Goal: Navigation & Orientation: Find specific page/section

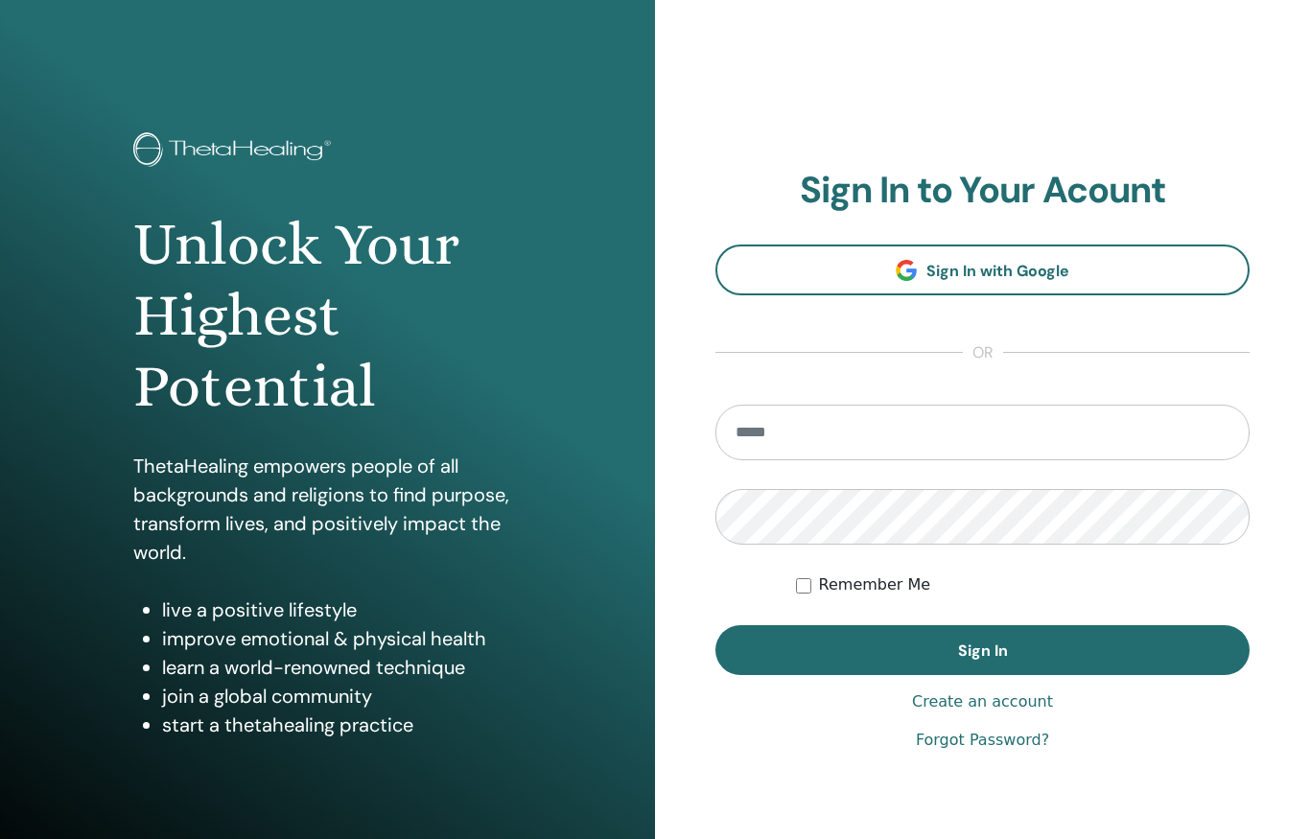
click at [869, 429] on input "email" at bounding box center [983, 433] width 534 height 56
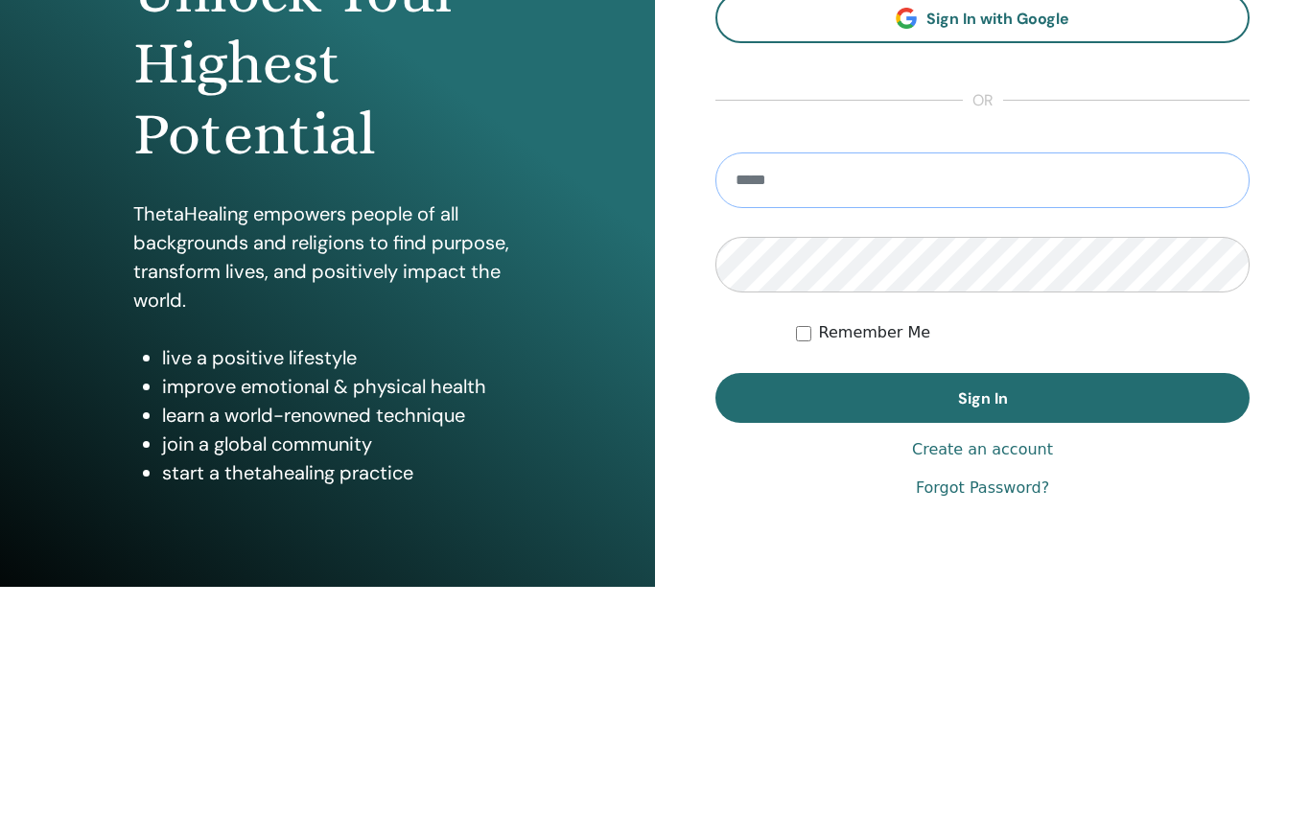
type input "**********"
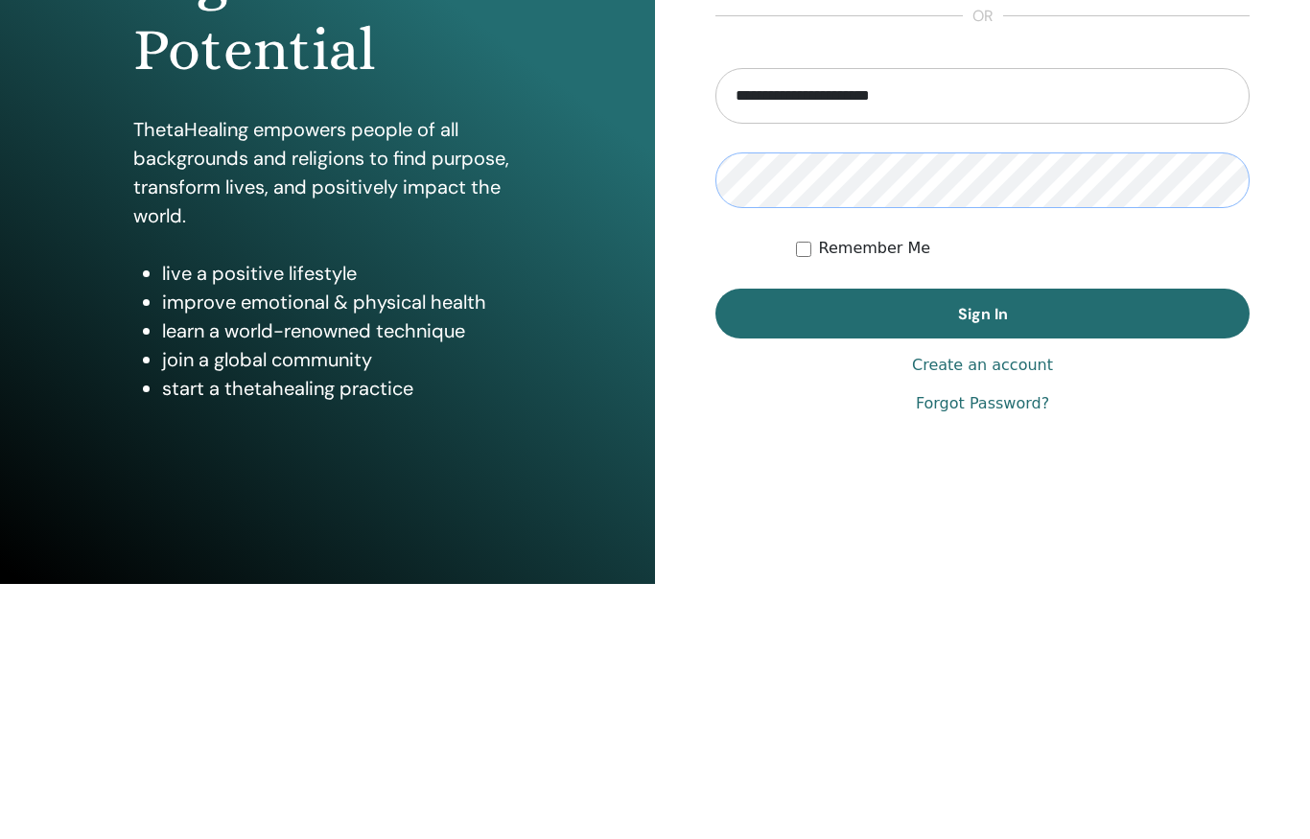
click at [976, 544] on button "Sign In" at bounding box center [983, 569] width 534 height 50
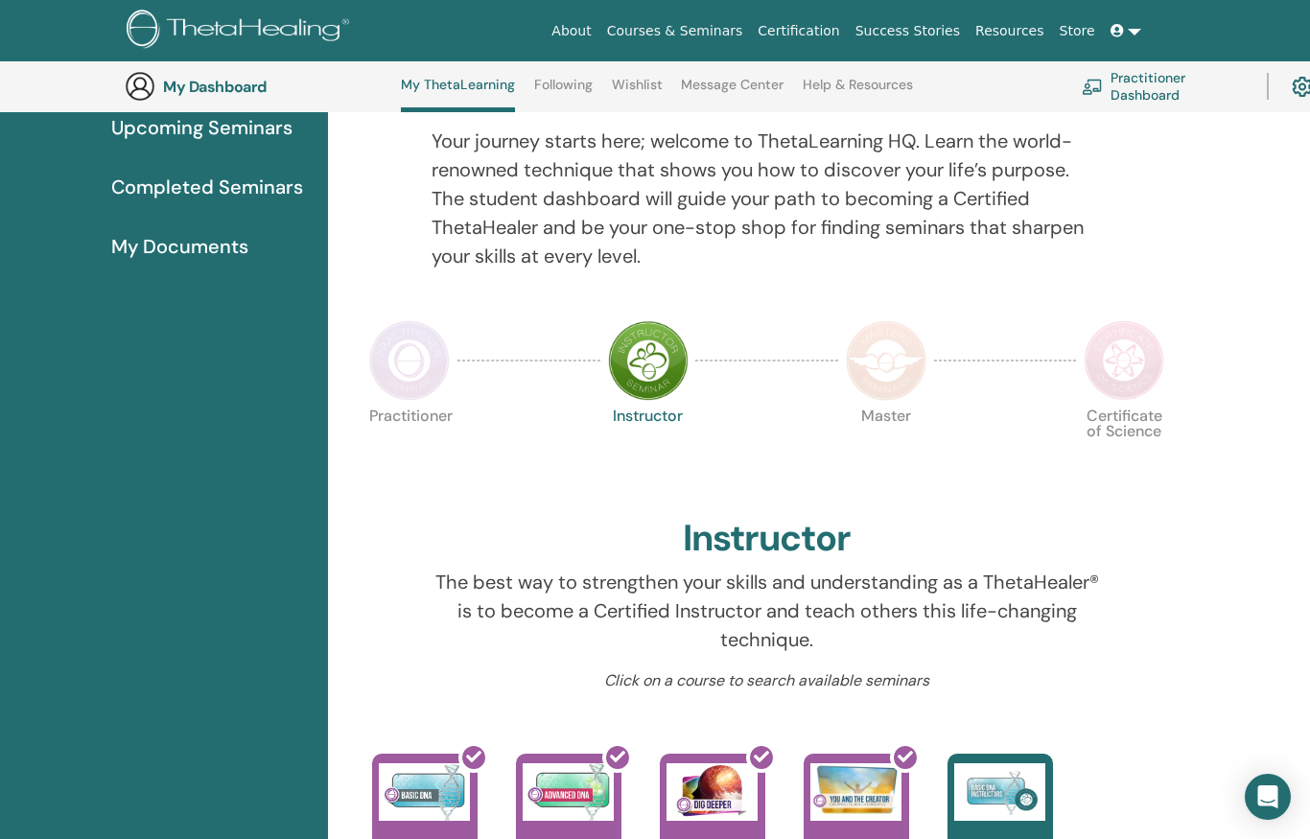
scroll to position [221, 0]
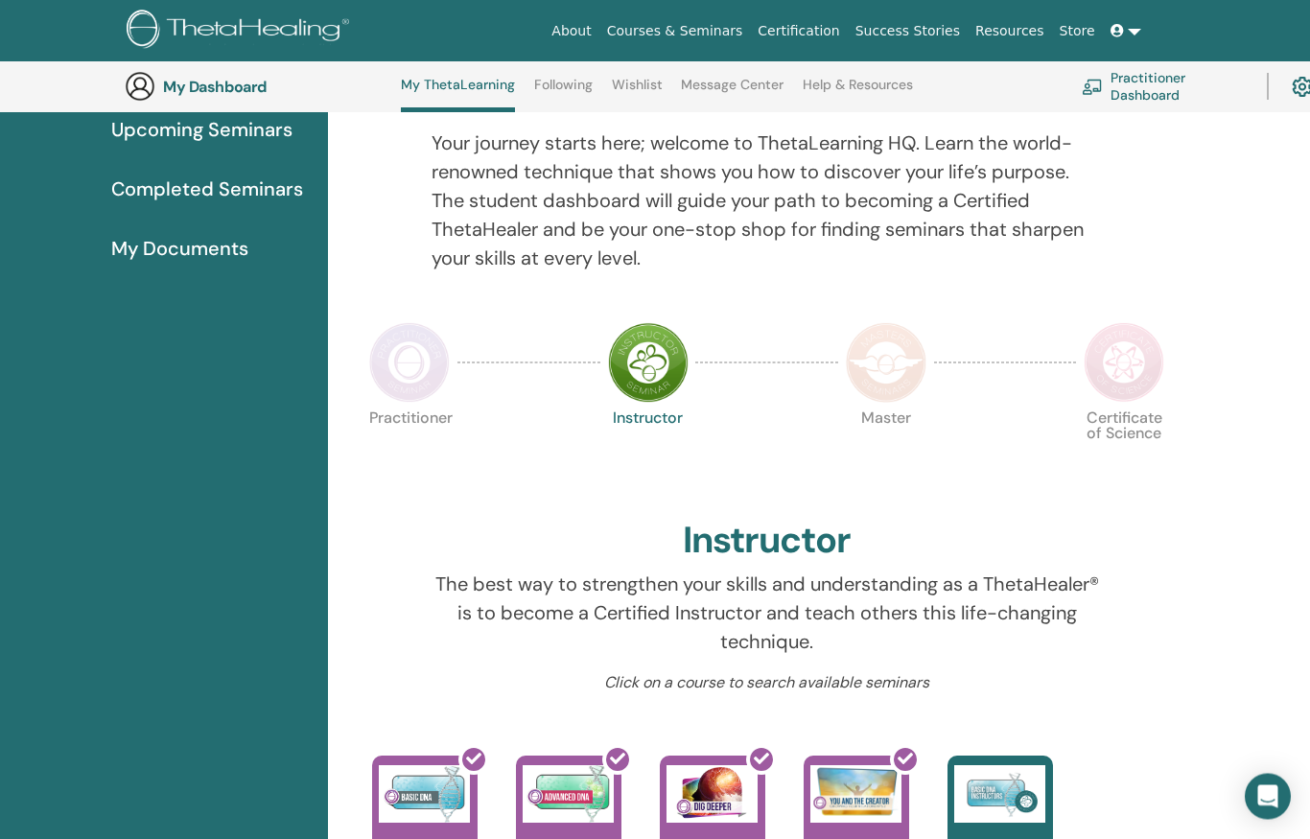
click at [1136, 84] on link "Practitioner Dashboard" at bounding box center [1163, 86] width 162 height 42
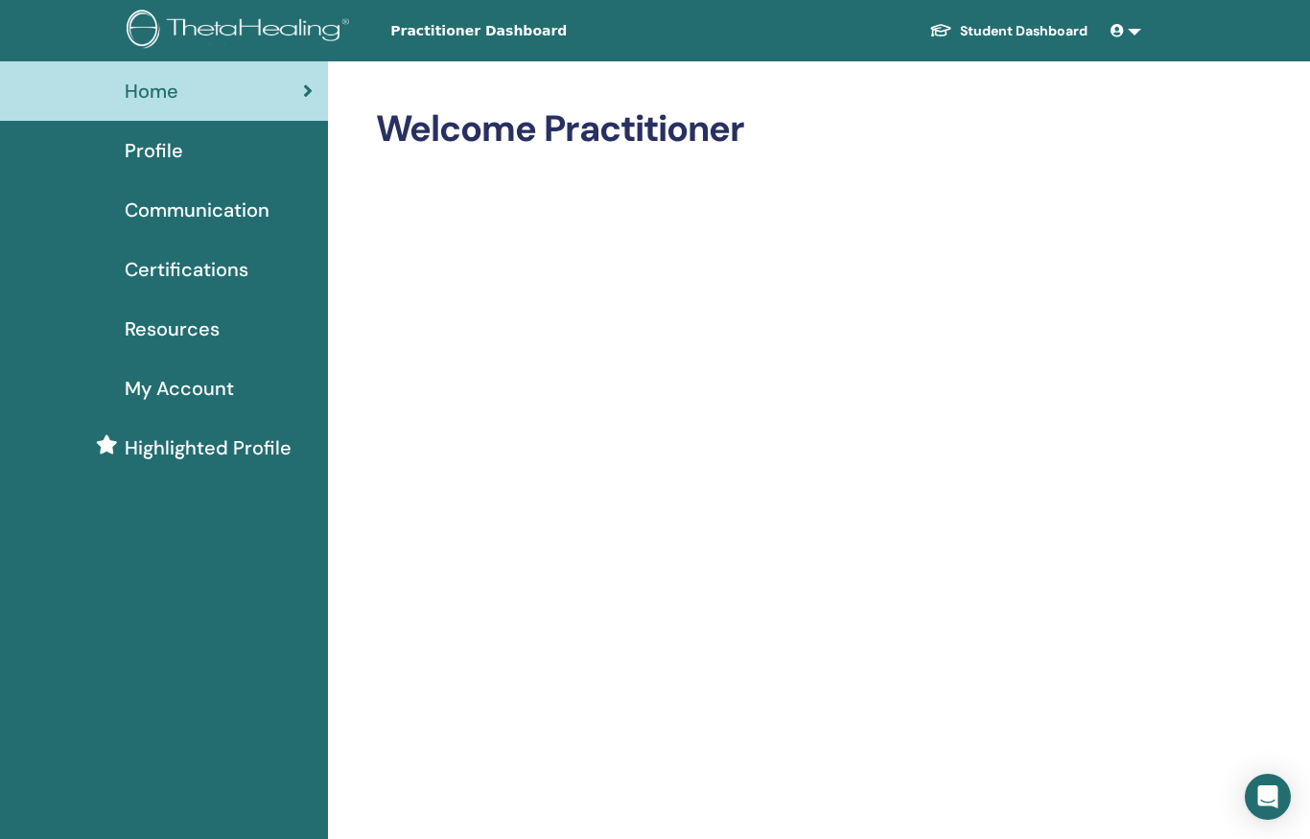
click at [185, 393] on span "My Account" at bounding box center [179, 388] width 109 height 29
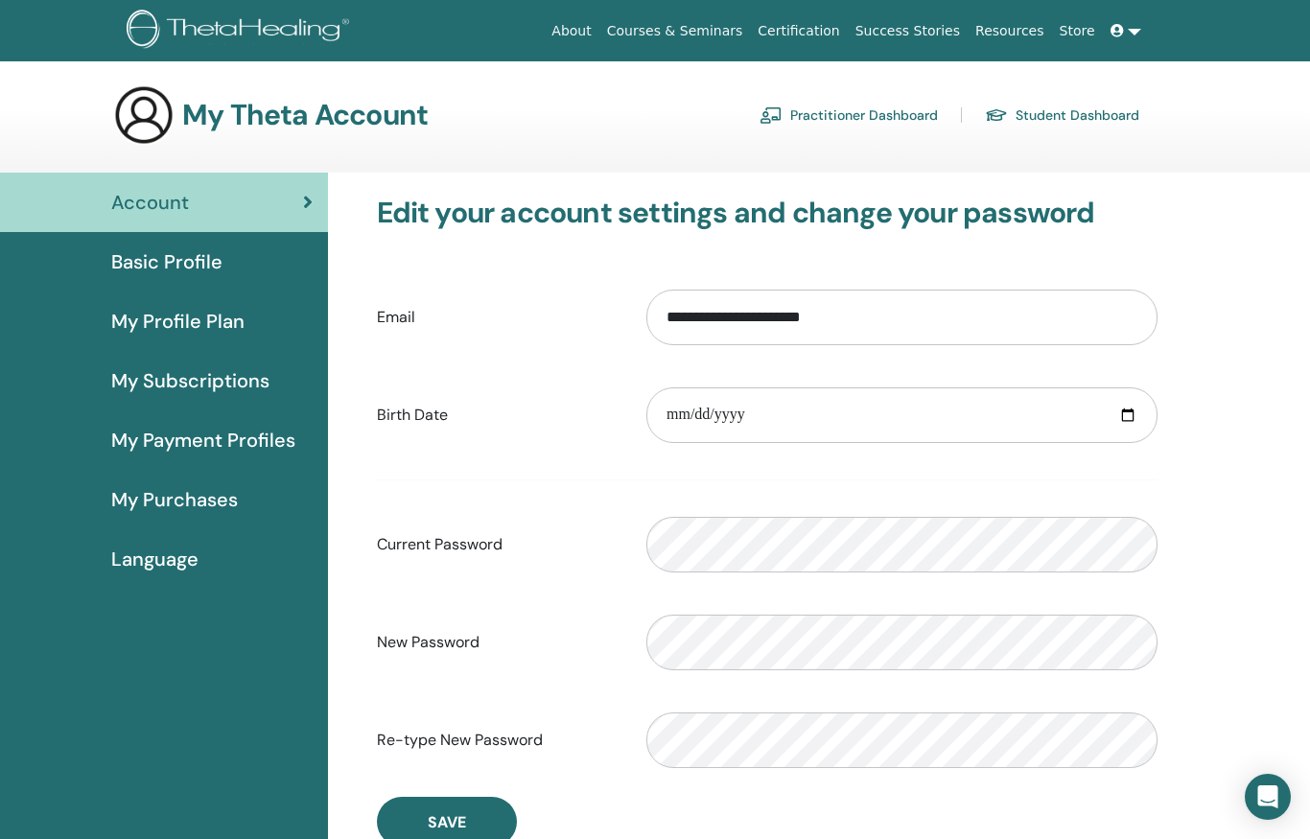
click at [872, 115] on link "Practitioner Dashboard" at bounding box center [849, 115] width 178 height 31
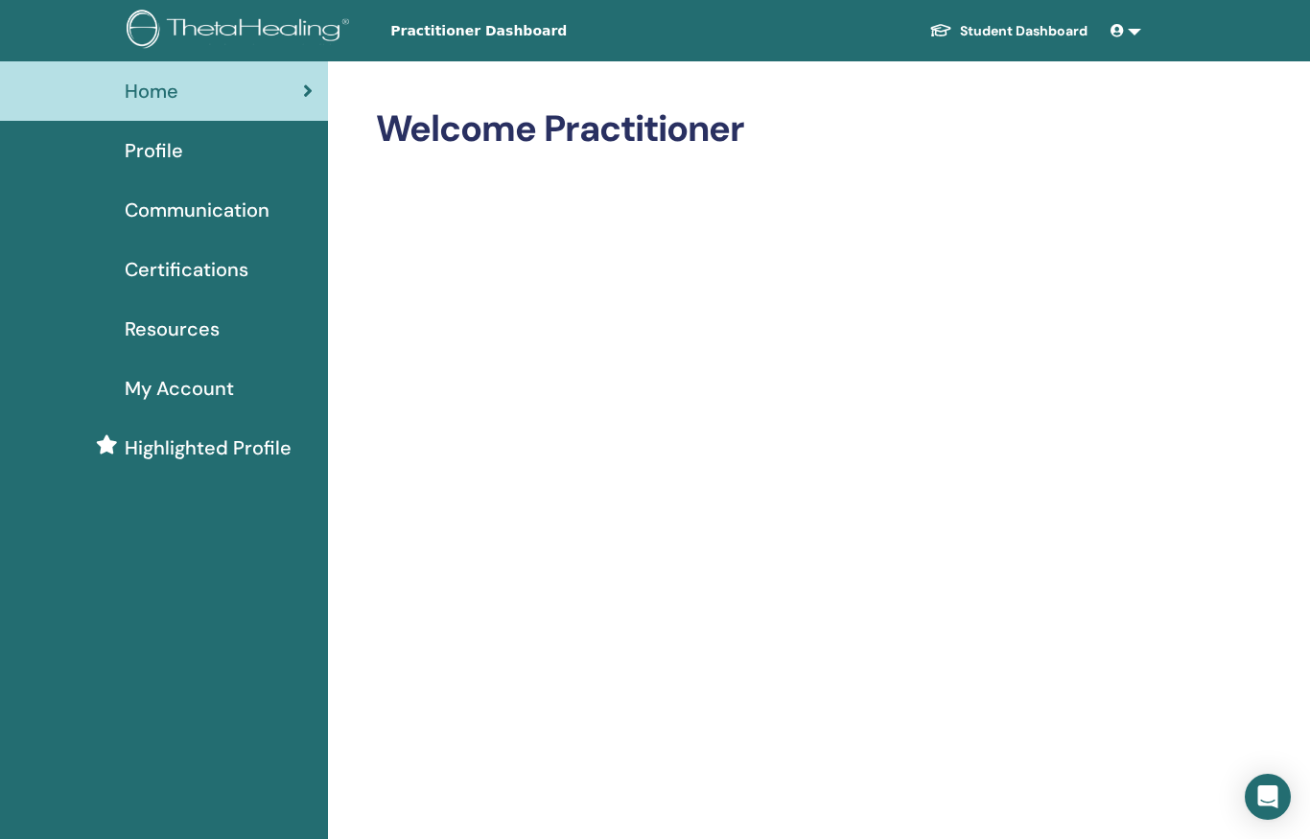
click at [1039, 23] on link "Student Dashboard" at bounding box center [1008, 30] width 189 height 35
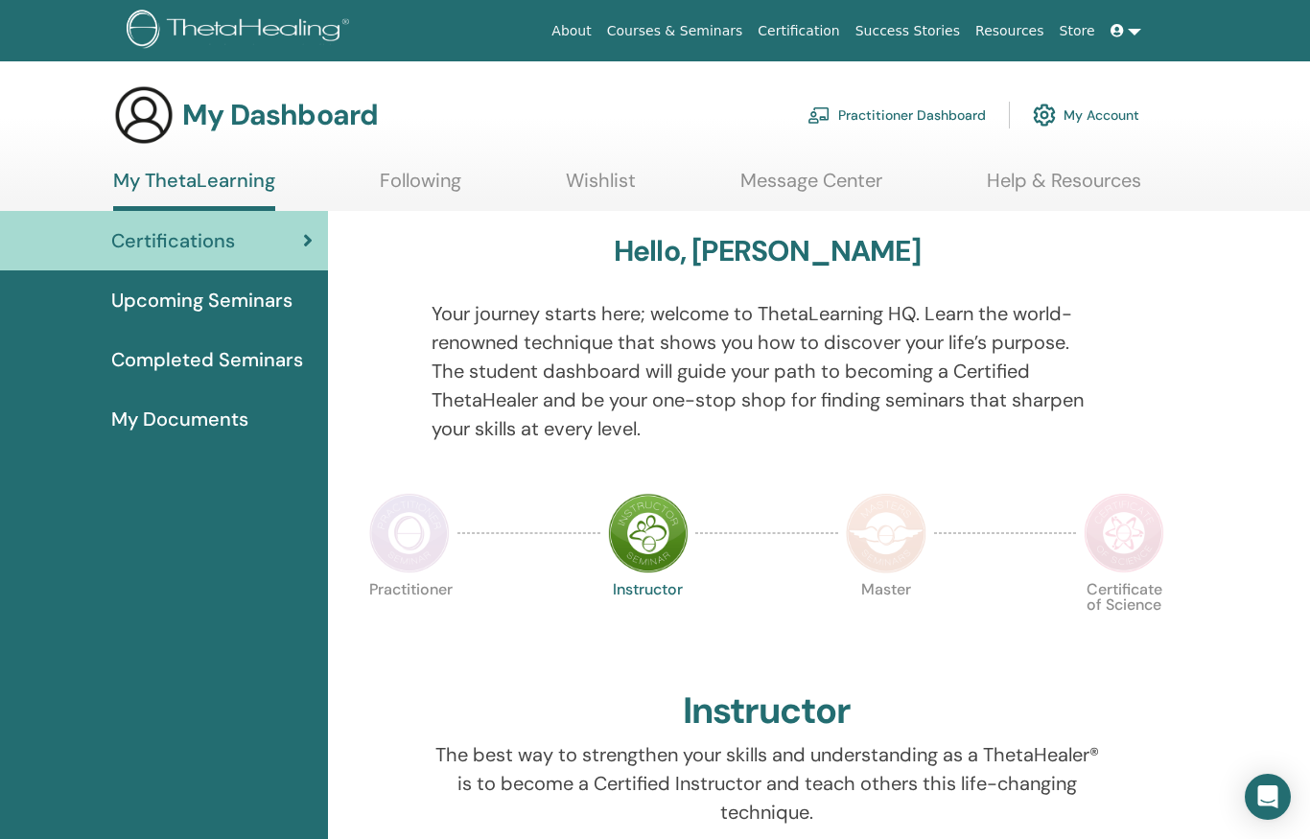
click at [710, 31] on link "Courses & Seminars" at bounding box center [676, 30] width 152 height 35
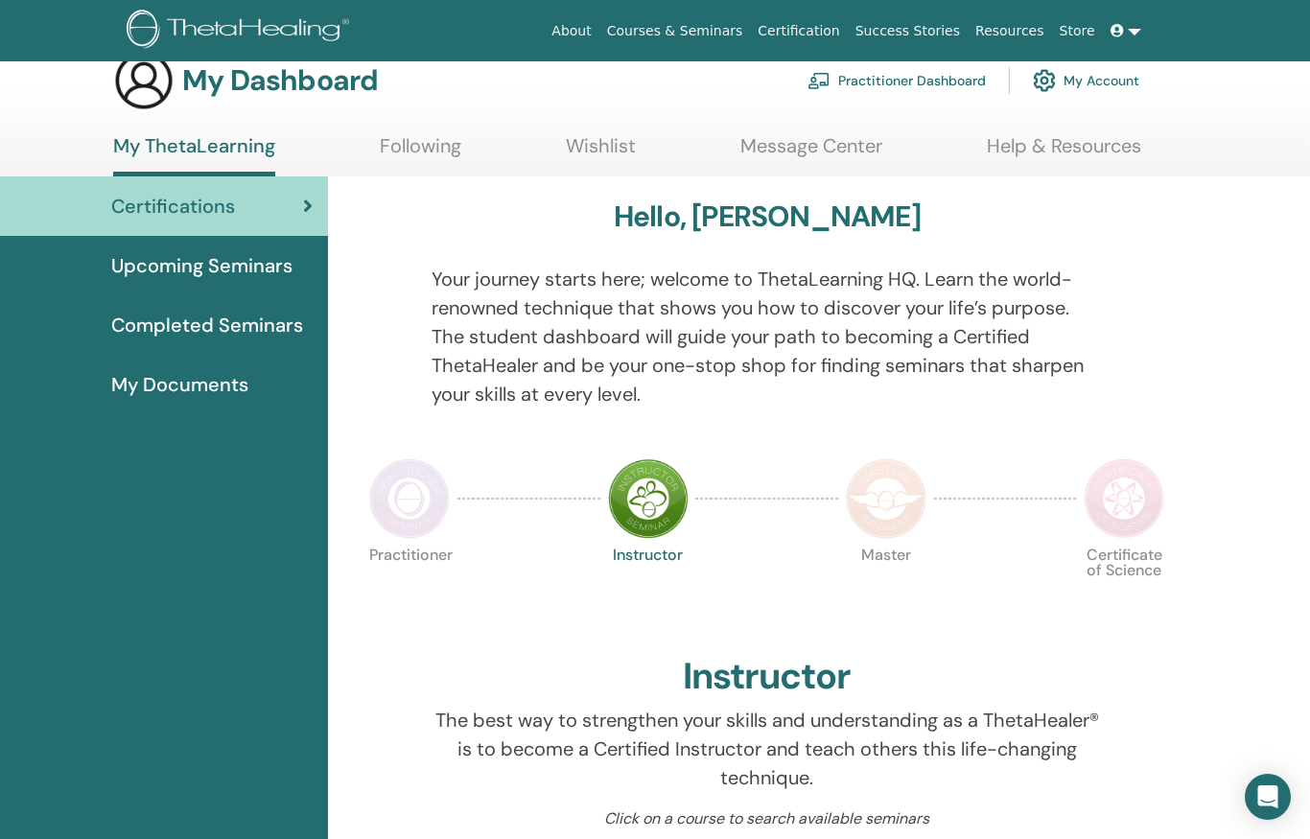
scroll to position [40, 0]
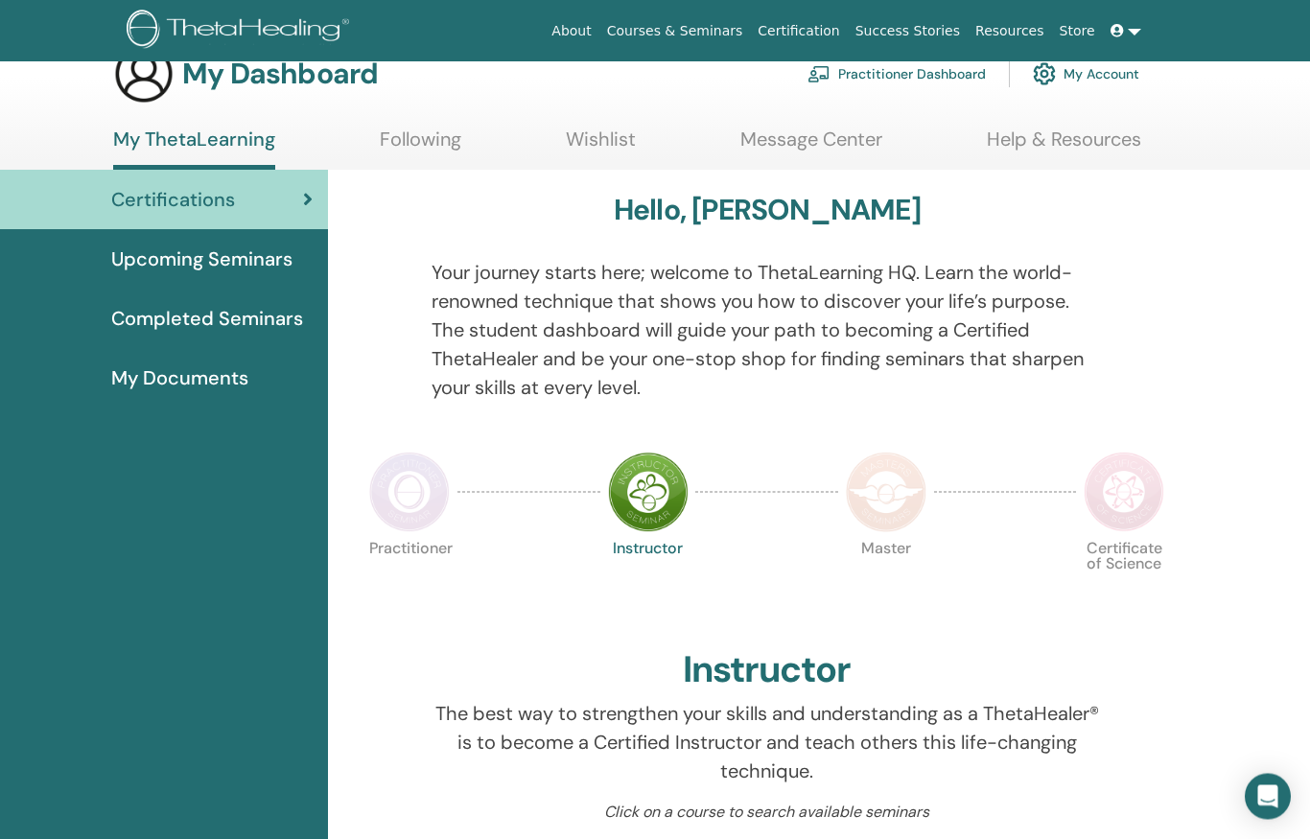
click at [304, 201] on icon at bounding box center [308, 200] width 10 height 19
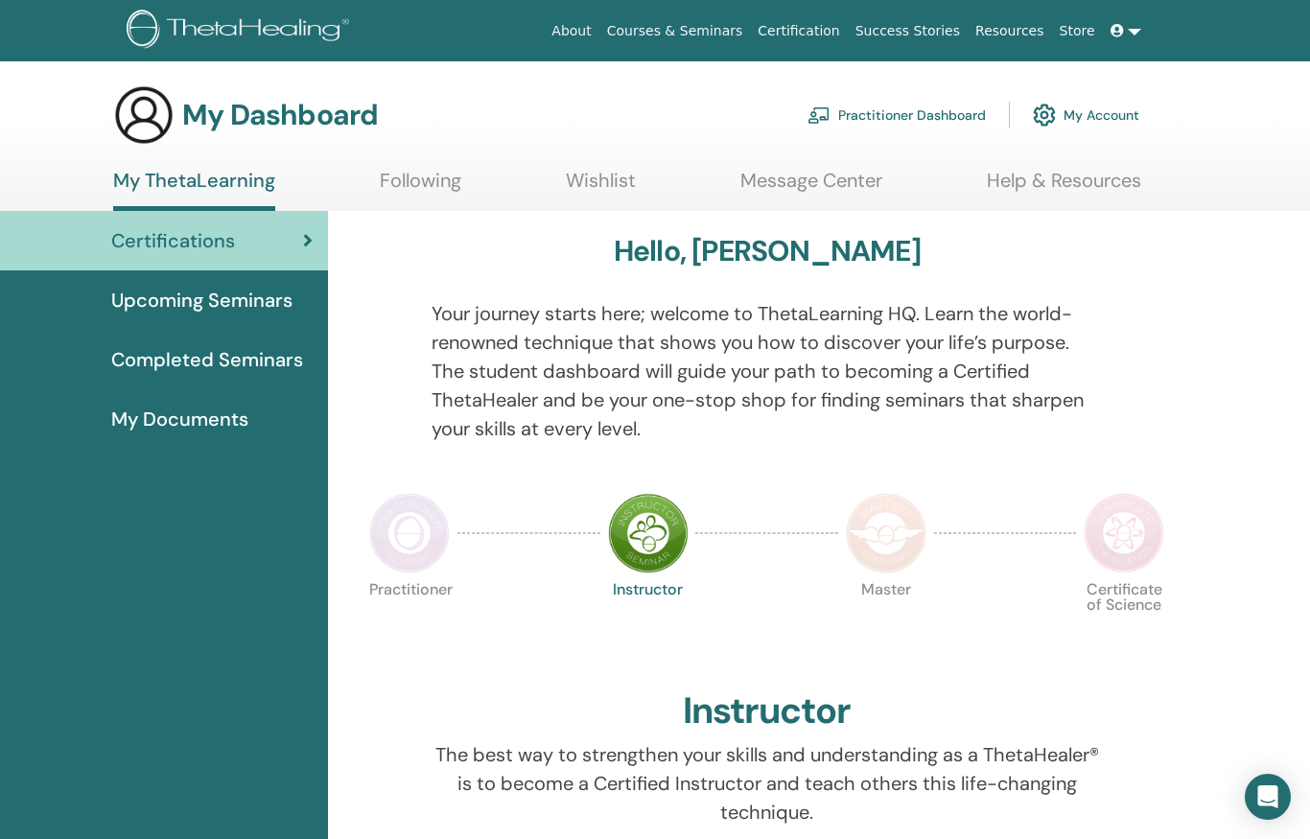
click at [223, 366] on span "Completed Seminars" at bounding box center [207, 359] width 192 height 29
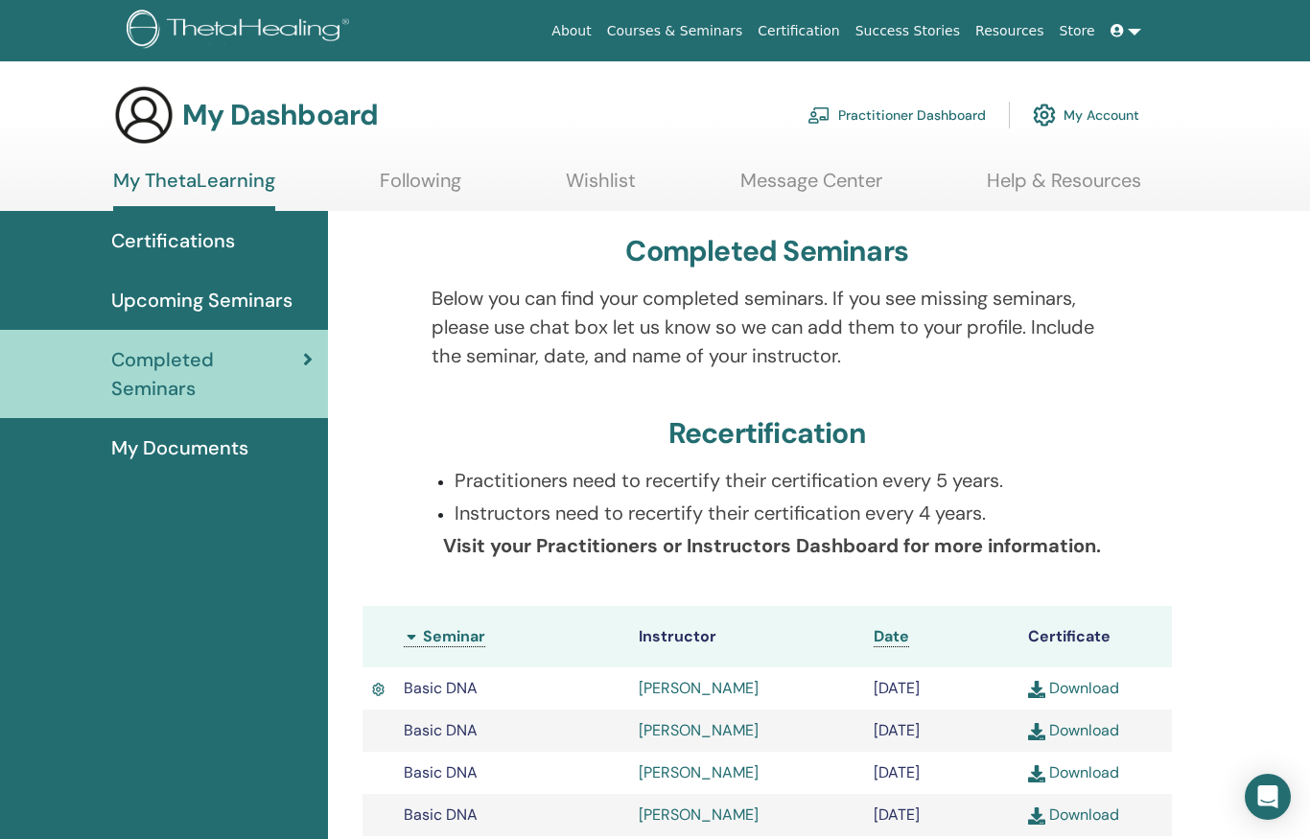
click at [1125, 28] on span at bounding box center [1119, 30] width 17 height 15
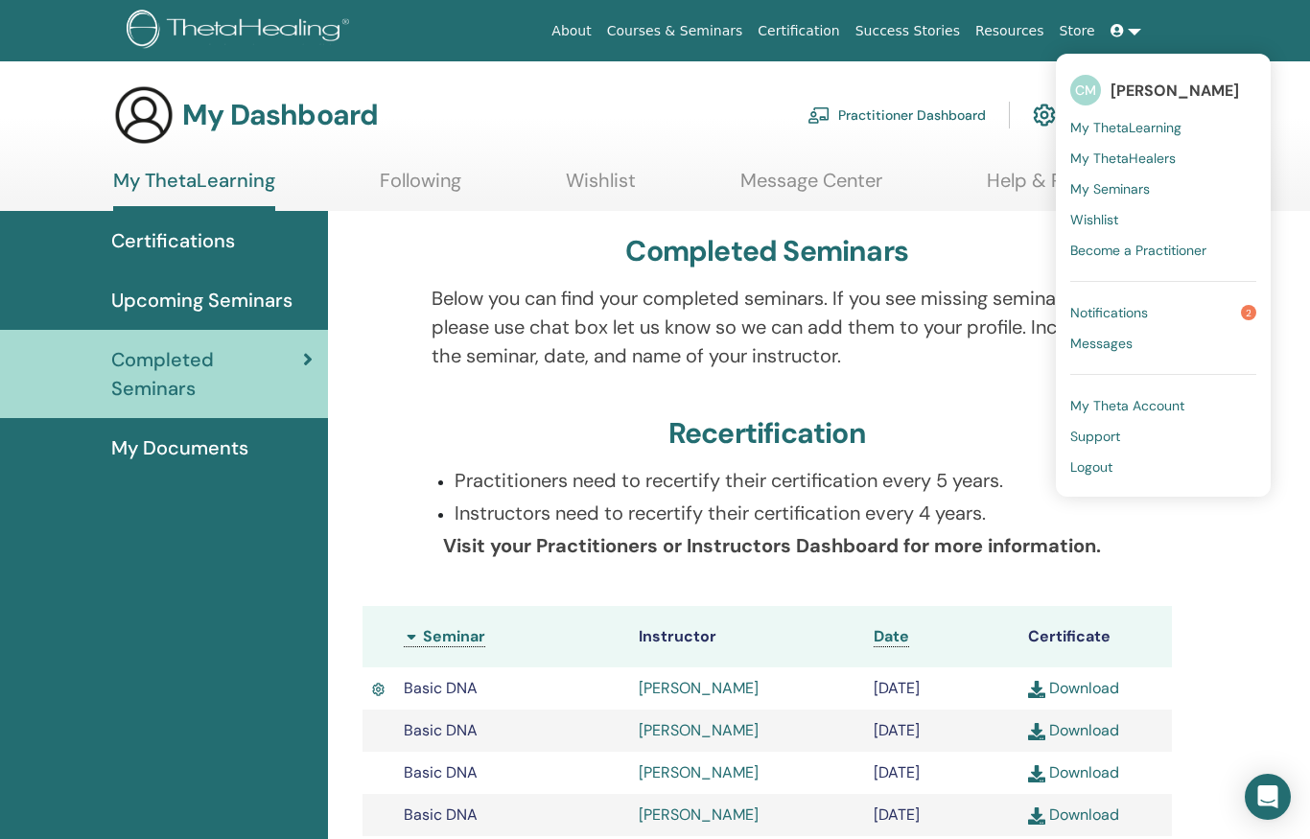
click at [1109, 467] on span "Logout" at bounding box center [1092, 467] width 42 height 17
